Goal: Find specific page/section: Find specific page/section

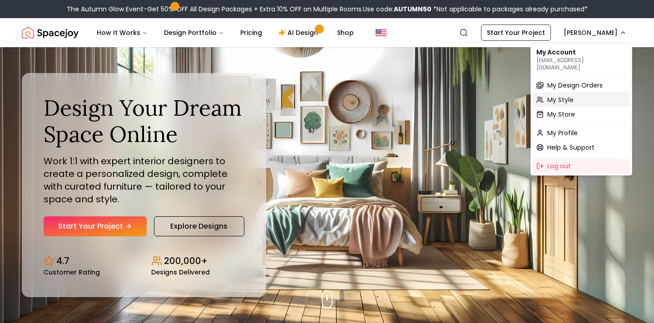
click at [561, 93] on div "My Style" at bounding box center [581, 100] width 97 height 15
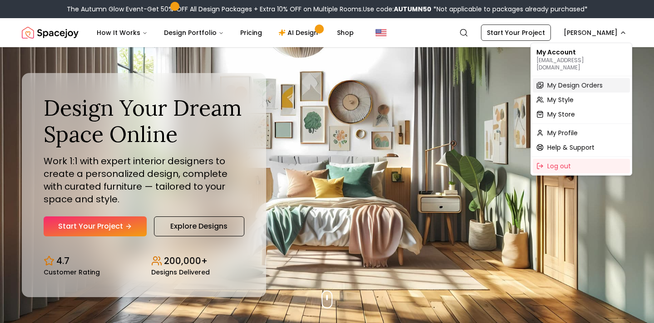
click at [557, 81] on span "My Design Orders" at bounding box center [574, 85] width 55 height 9
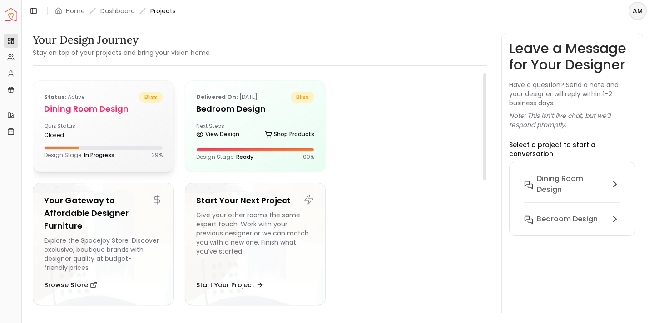
click at [102, 115] on div "Status: active bliss Dining Room design Quiz Status: closed Design Stage: In Pr…" at bounding box center [103, 125] width 140 height 89
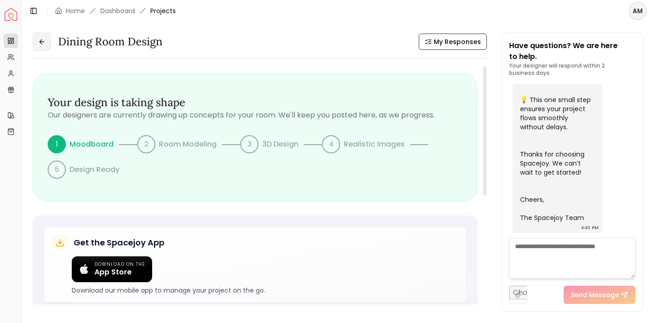
click at [33, 38] on button at bounding box center [42, 42] width 18 height 18
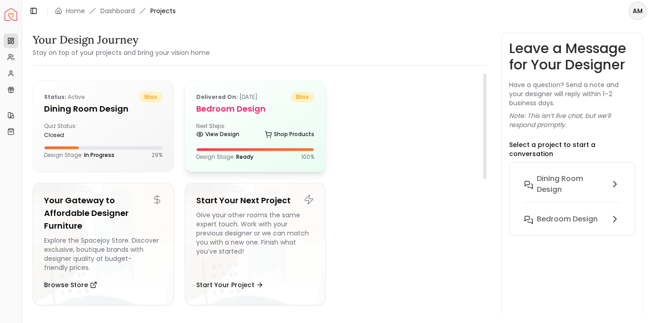
click at [253, 108] on h5 "Bedroom design" at bounding box center [255, 109] width 119 height 13
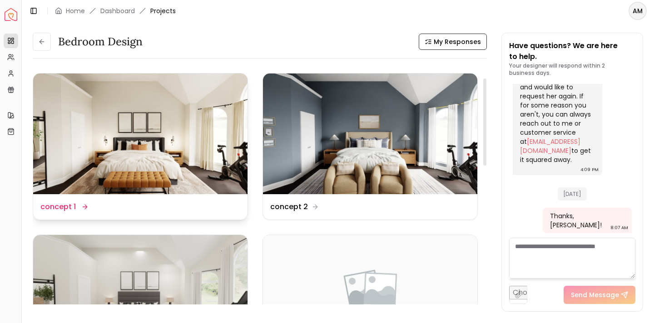
scroll to position [74, 0]
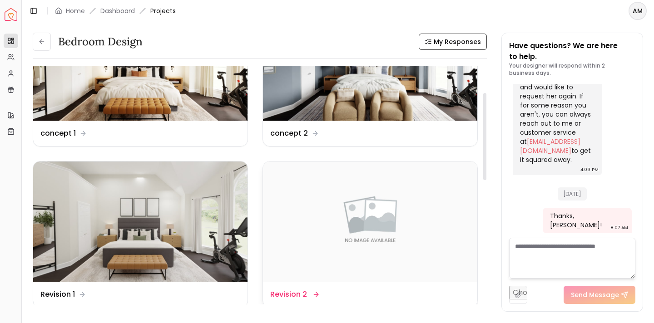
click at [327, 195] on img at bounding box center [370, 222] width 214 height 121
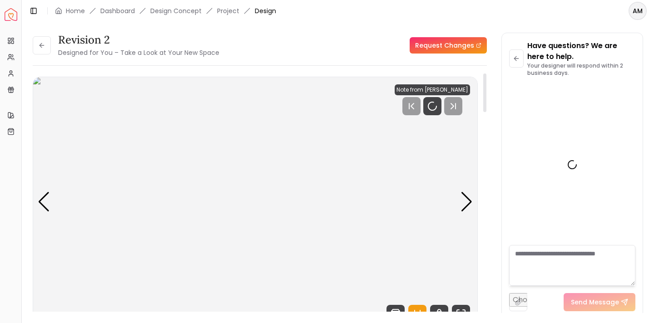
scroll to position [1229, 0]
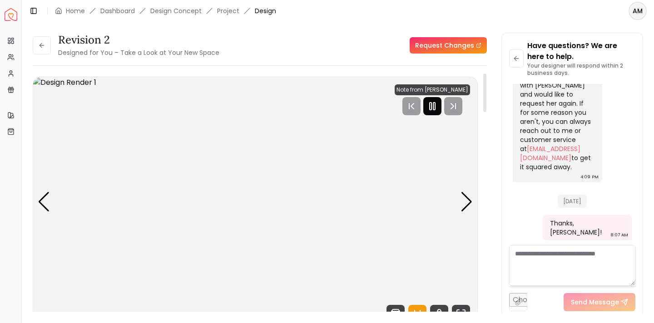
click at [432, 109] on rect "Pause" at bounding box center [431, 106] width 2 height 7
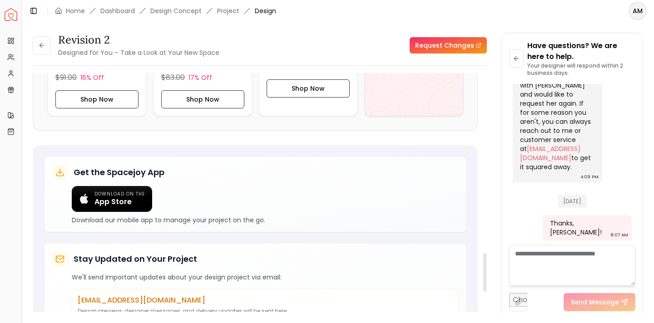
scroll to position [1079, 0]
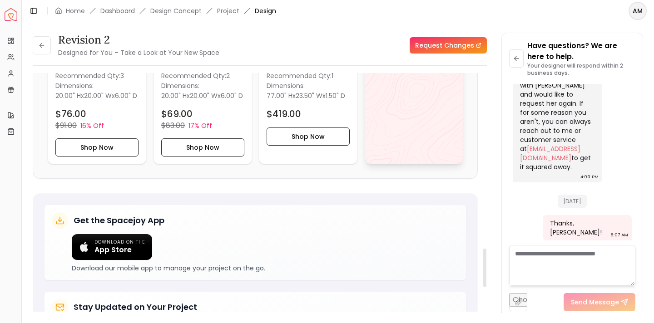
click at [403, 129] on div "View All" at bounding box center [414, 58] width 99 height 211
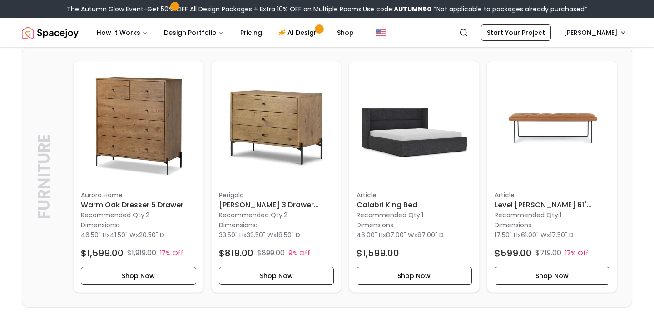
scroll to position [2031, 0]
